Goal: Information Seeking & Learning: Learn about a topic

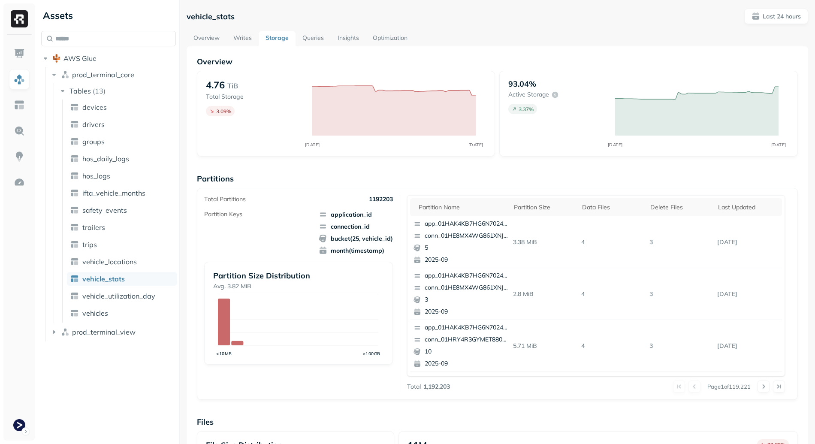
scroll to position [212, 0]
click at [248, 41] on link "Writes" at bounding box center [242, 38] width 32 height 15
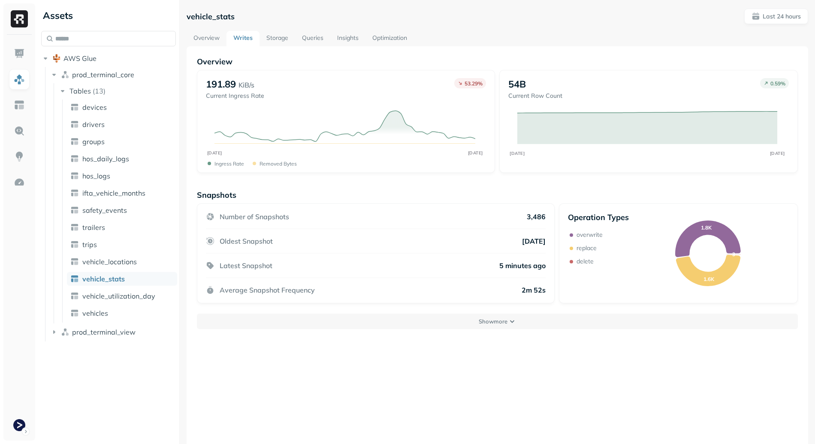
click at [396, 41] on link "Optimization" at bounding box center [389, 38] width 48 height 15
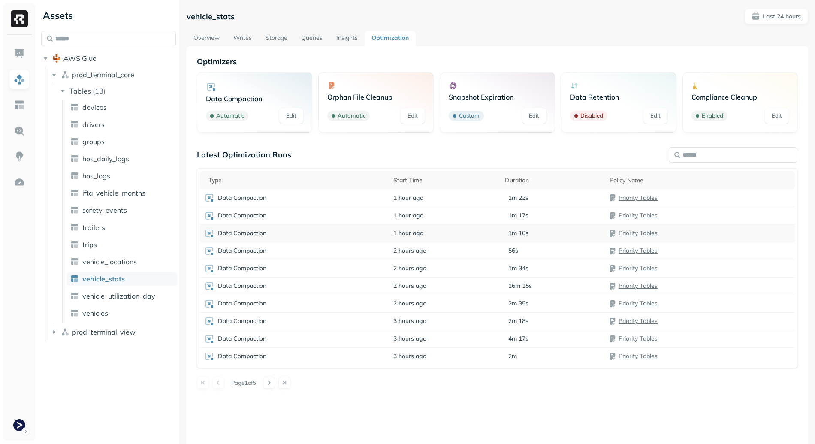
scroll to position [46, 0]
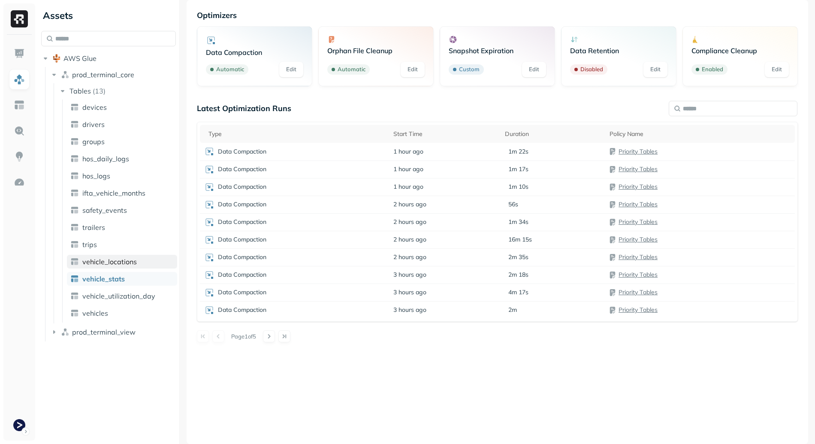
click at [130, 260] on span "vehicle_locations" at bounding box center [109, 261] width 54 height 9
click at [307, 169] on div "Snapshot Expiration" at bounding box center [294, 169] width 181 height 9
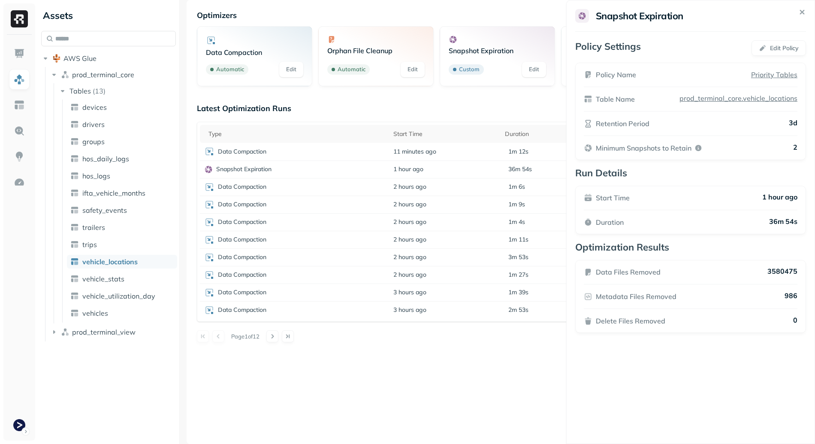
click at [468, 379] on html "Assets AWS Glue prod_terminal_core Tables ( 13 ) devices drivers groups hos_dai…" at bounding box center [407, 222] width 815 height 444
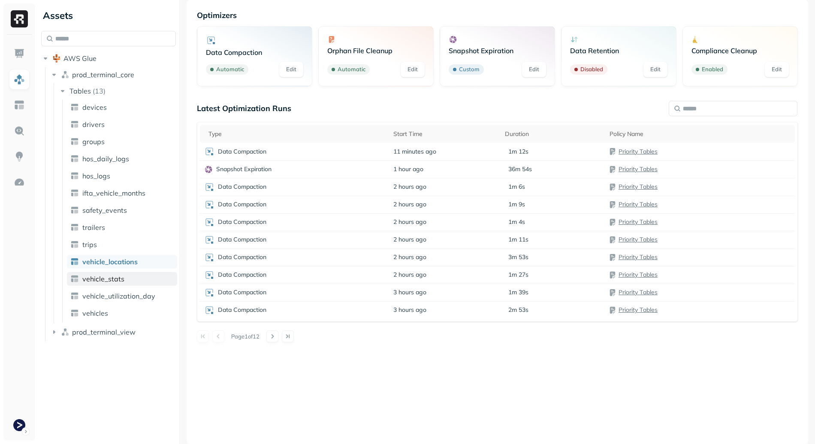
click at [118, 279] on span "vehicle_stats" at bounding box center [103, 279] width 42 height 9
click at [282, 335] on div at bounding box center [276, 336] width 27 height 12
click at [275, 337] on button at bounding box center [269, 336] width 12 height 12
click at [262, 237] on p "Snapshot Expiration" at bounding box center [243, 240] width 55 height 8
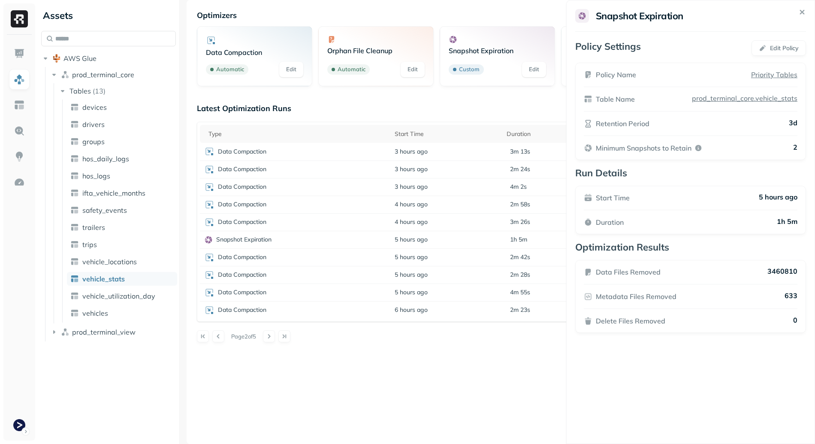
click at [499, 369] on html "Assets AWS Glue prod_terminal_core Tables ( 13 ) devices drivers groups hos_dai…" at bounding box center [407, 222] width 815 height 444
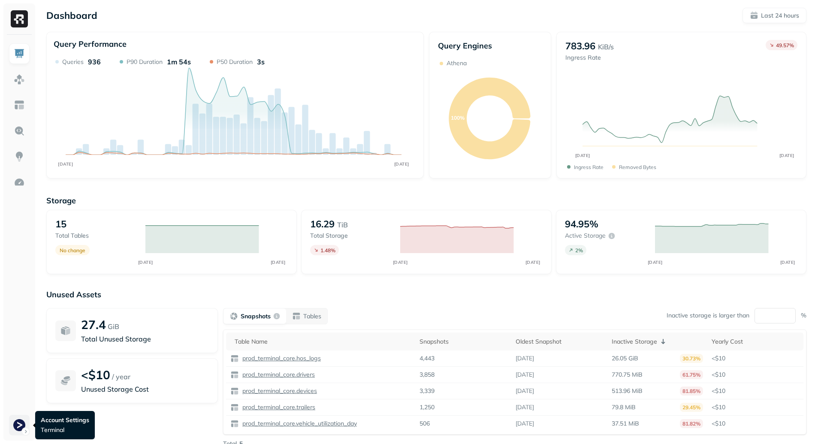
click at [16, 433] on html "Dashboard Last 24 hours Query Performance SEP 16 SEP 17 Queries 936 P90 Duratio…" at bounding box center [407, 238] width 815 height 477
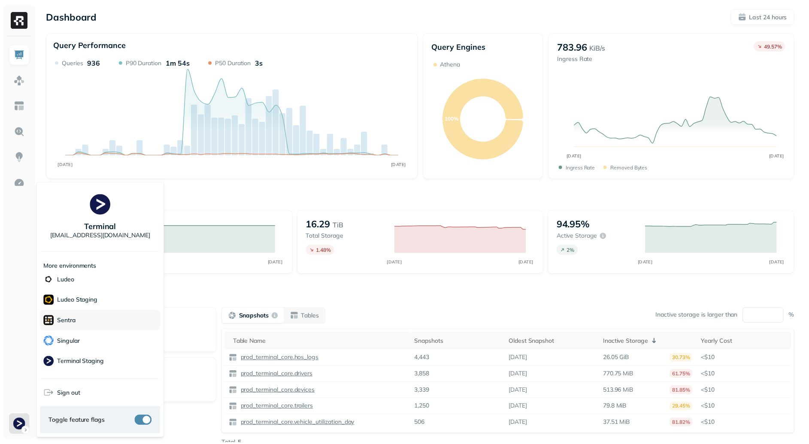
scroll to position [166, 0]
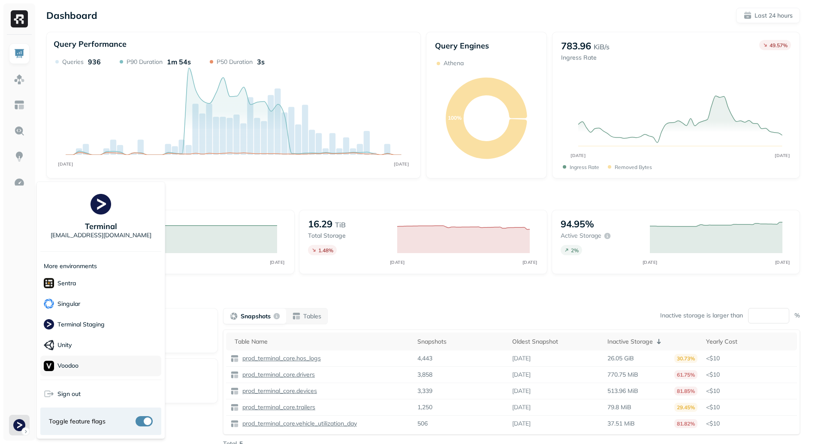
click at [97, 361] on div "Voodoo" at bounding box center [100, 366] width 121 height 21
click at [253, 295] on html "Dashboard Last 24 hours Query Performance SEP 16 SEP 17 Queries 936 P90 Duratio…" at bounding box center [407, 238] width 815 height 477
